Goal: Information Seeking & Learning: Learn about a topic

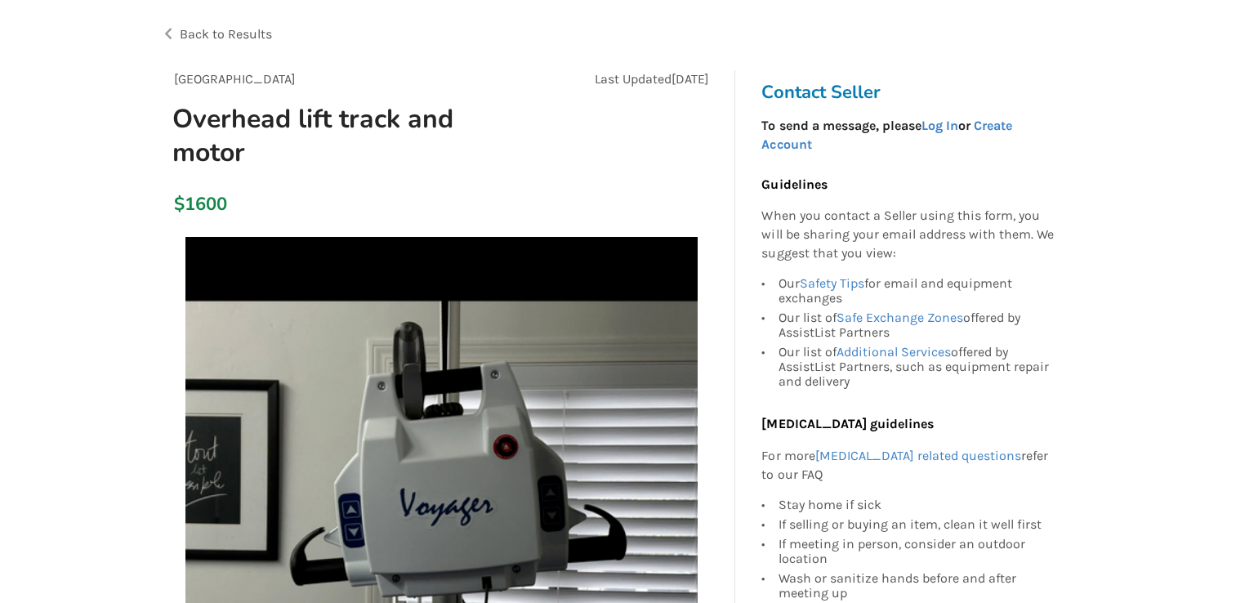
scroll to position [55, 0]
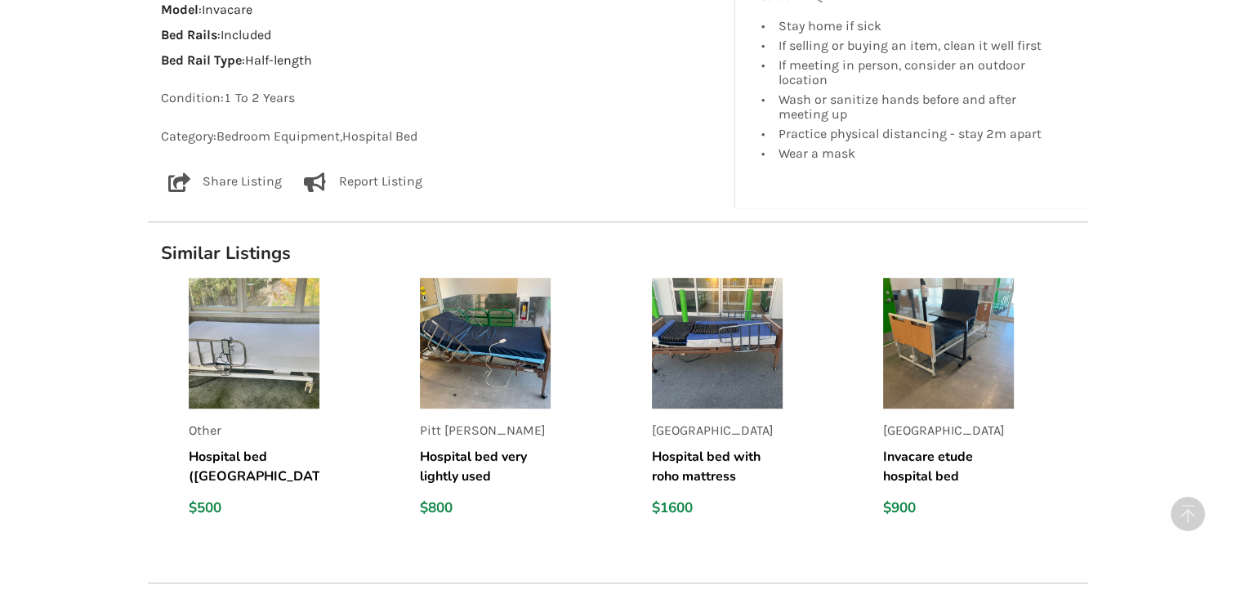
scroll to position [1147, 0]
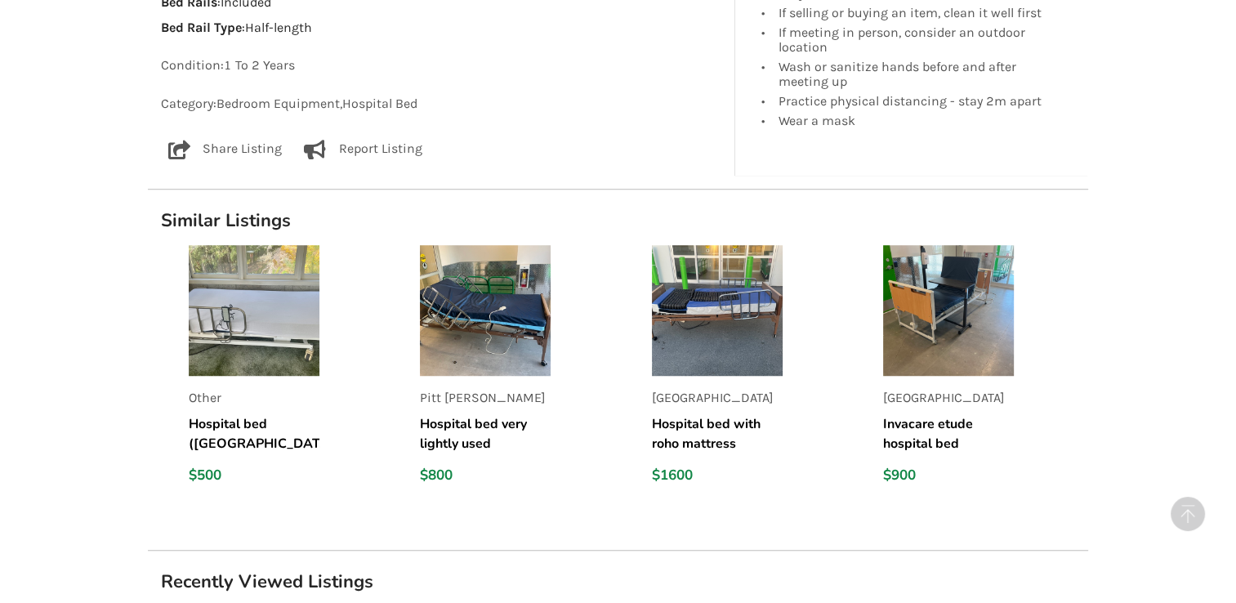
click at [490, 357] on img at bounding box center [485, 310] width 131 height 131
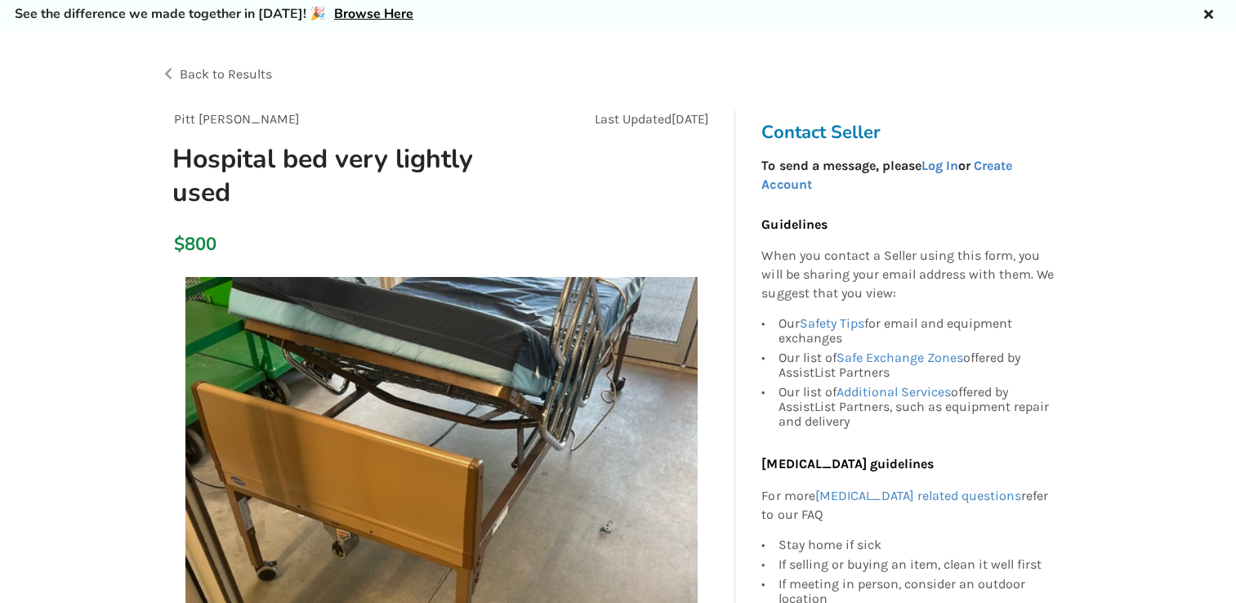
scroll to position [7, 0]
